Goal: Check status: Check status

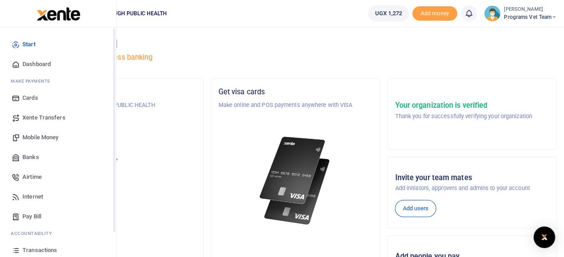
scroll to position [63, 0]
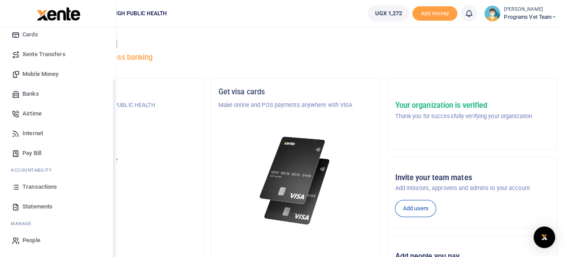
click at [114, 248] on div "Start Dashboard M ake Payments Cards Xente Transfers Mobile Money Banks Airtime…" at bounding box center [58, 110] width 116 height 293
click at [20, 206] on icon at bounding box center [16, 206] width 8 height 8
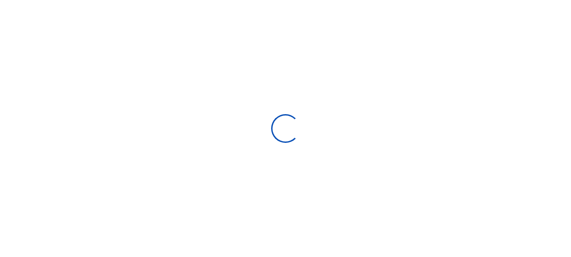
select select "ALL"
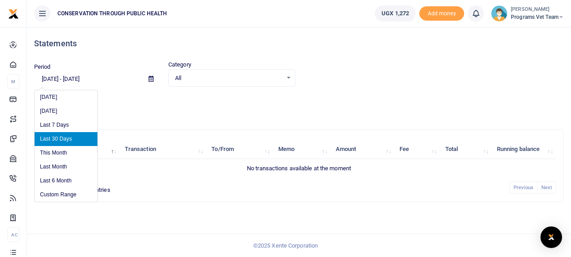
click at [101, 78] on input "[DATE] - [DATE]" at bounding box center [87, 78] width 107 height 15
click at [77, 193] on li "Custom Range" at bounding box center [66, 195] width 63 height 14
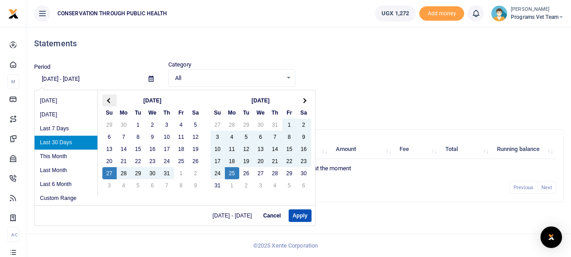
click at [109, 98] on span at bounding box center [109, 100] width 5 height 5
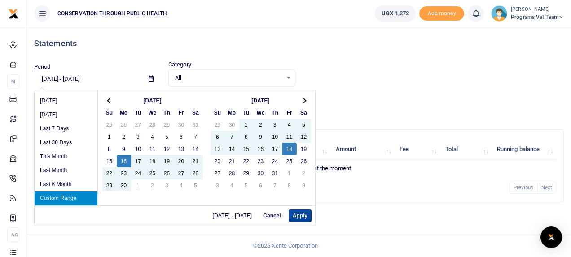
click at [295, 216] on button "Apply" at bounding box center [300, 215] width 23 height 13
type input "[DATE] - [DATE]"
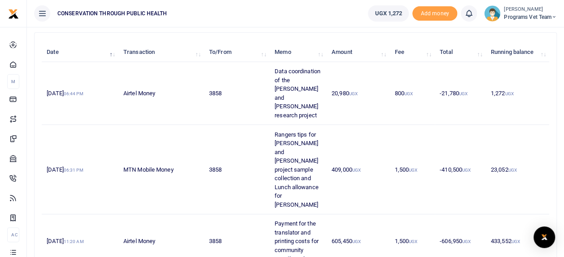
scroll to position [97, 0]
